Goal: Task Accomplishment & Management: Manage account settings

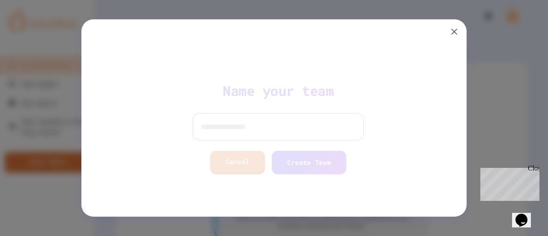
click at [282, 127] on input at bounding box center [273, 126] width 171 height 27
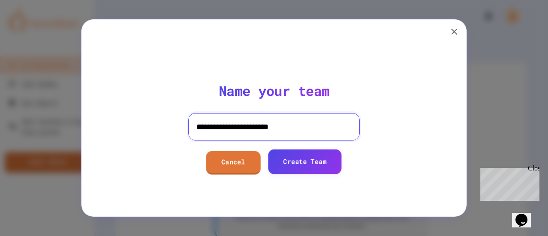
type input "**********"
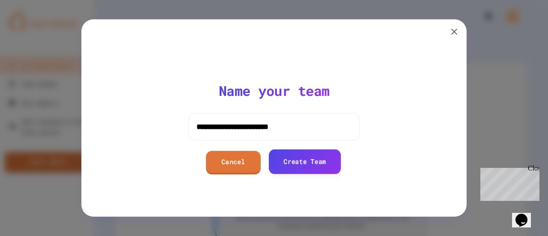
click at [304, 166] on link "Create Team" at bounding box center [304, 161] width 72 height 24
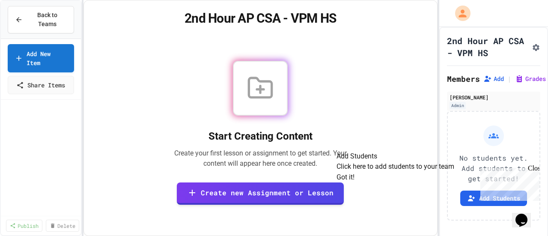
click at [534, 168] on div "Close" at bounding box center [532, 169] width 11 height 11
click at [491, 206] on button "Add Students" at bounding box center [493, 197] width 67 height 15
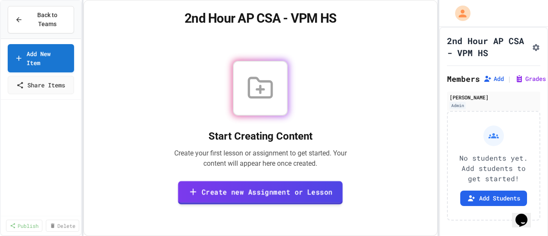
click at [261, 190] on link "Create new Assignment or Lesson" at bounding box center [260, 193] width 165 height 24
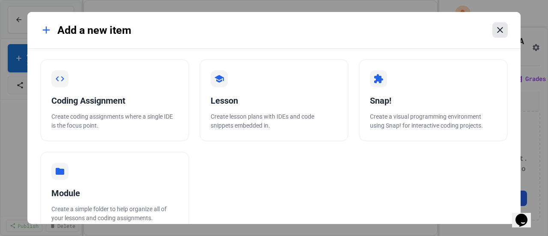
click at [503, 27] on icon at bounding box center [500, 30] width 10 height 10
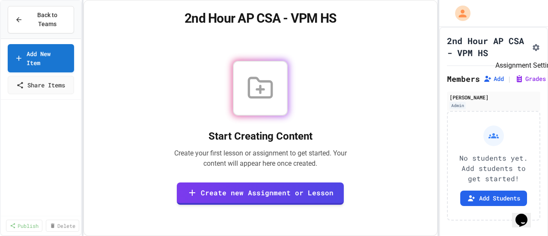
click at [532, 51] on icon "Assignment Settings" at bounding box center [535, 47] width 7 height 7
click at [35, 44] on link "Add New Item" at bounding box center [40, 57] width 65 height 30
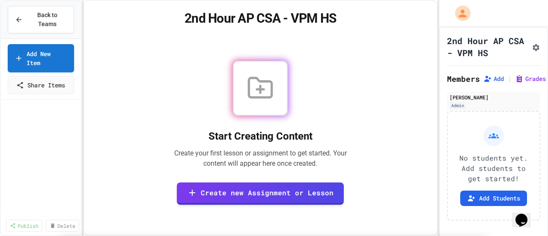
click at [463, 12] on icon "My Account" at bounding box center [462, 13] width 9 height 9
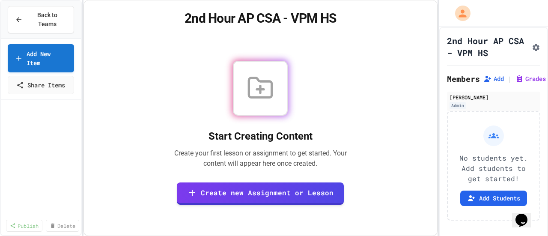
click at [407, 9] on div at bounding box center [274, 118] width 548 height 236
